Goal: Check status: Check status

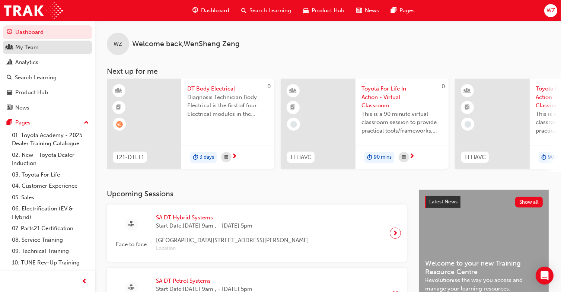
click at [30, 43] on div "My Team" at bounding box center [26, 47] width 23 height 9
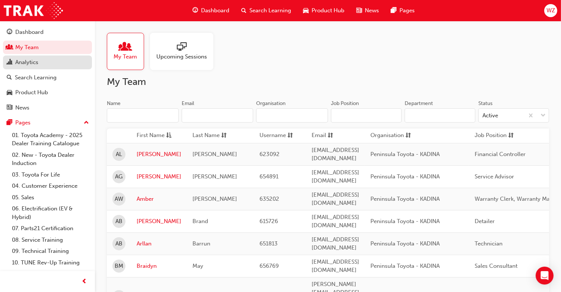
click at [26, 60] on div "Analytics" at bounding box center [26, 62] width 23 height 9
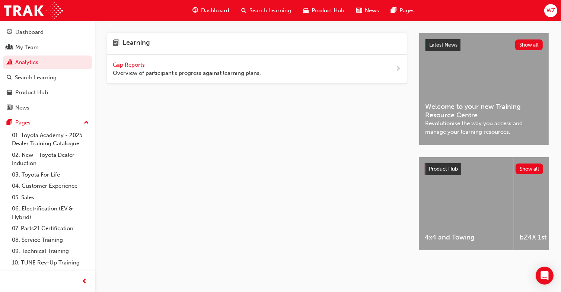
click at [139, 61] on span "Gap Reports" at bounding box center [130, 64] width 34 height 7
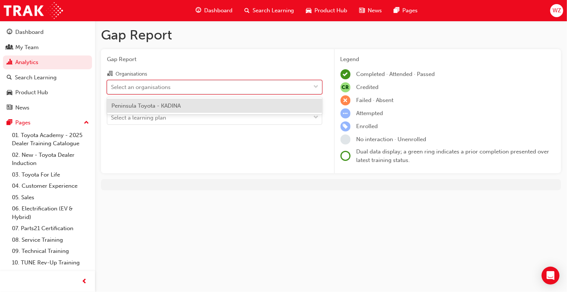
click at [133, 85] on div "Select an organisations" at bounding box center [141, 87] width 60 height 9
click at [112, 85] on input "Organisations option Peninsula Toyota - KADINA focused, 1 of 1. 1 result availa…" at bounding box center [111, 86] width 1 height 6
click at [143, 101] on div "Peninsula Toyota - KADINA" at bounding box center [214, 106] width 215 height 15
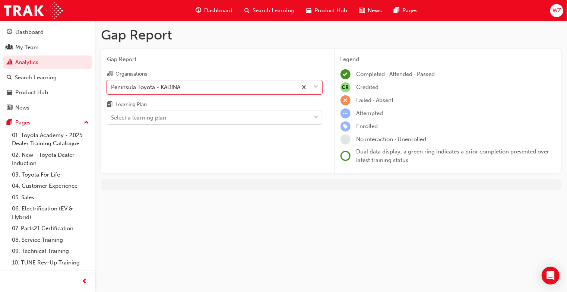
click at [141, 117] on div "Select a learning plan" at bounding box center [138, 118] width 55 height 9
click at [112, 117] on input "Learning Plan Select a learning plan" at bounding box center [111, 117] width 1 height 6
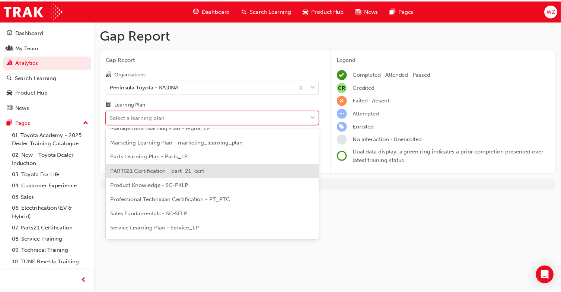
scroll to position [250, 0]
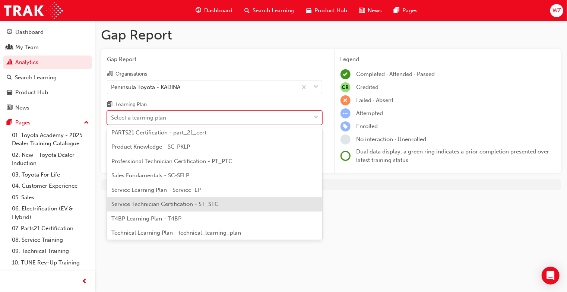
click at [163, 201] on span "Service Technician Certification - ST_STC" at bounding box center [164, 204] width 107 height 7
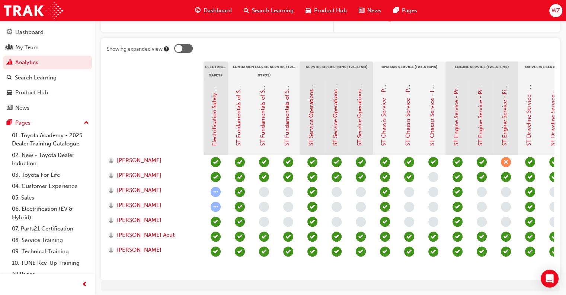
click at [177, 49] on div at bounding box center [178, 48] width 7 height 7
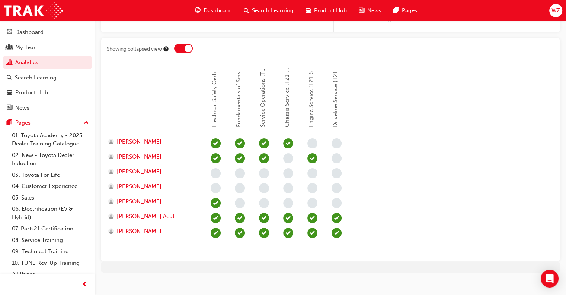
click at [176, 47] on div at bounding box center [183, 48] width 19 height 9
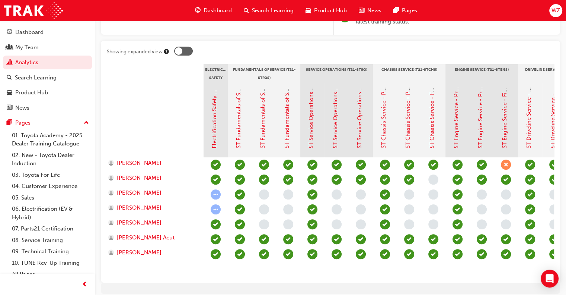
scroll to position [138, 0]
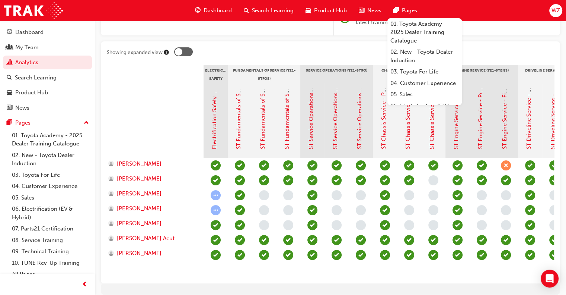
drag, startPoint x: 122, startPoint y: 85, endPoint x: 124, endPoint y: 67, distance: 17.9
click at [124, 67] on div at bounding box center [155, 74] width 97 height 19
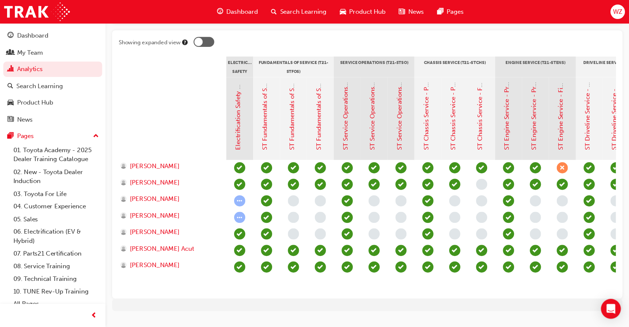
scroll to position [135, 0]
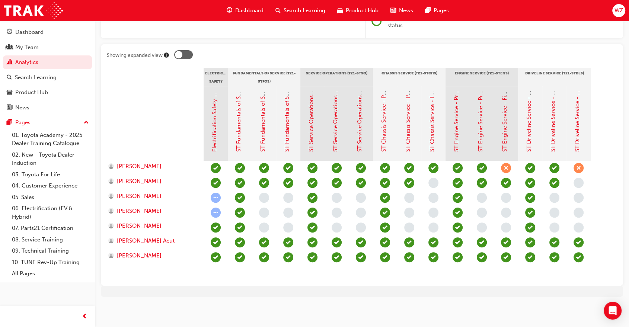
drag, startPoint x: 240, startPoint y: 4, endPoint x: 118, endPoint y: 116, distance: 165.8
click at [118, 116] on div at bounding box center [155, 123] width 97 height 74
